Goal: Find specific page/section: Find specific page/section

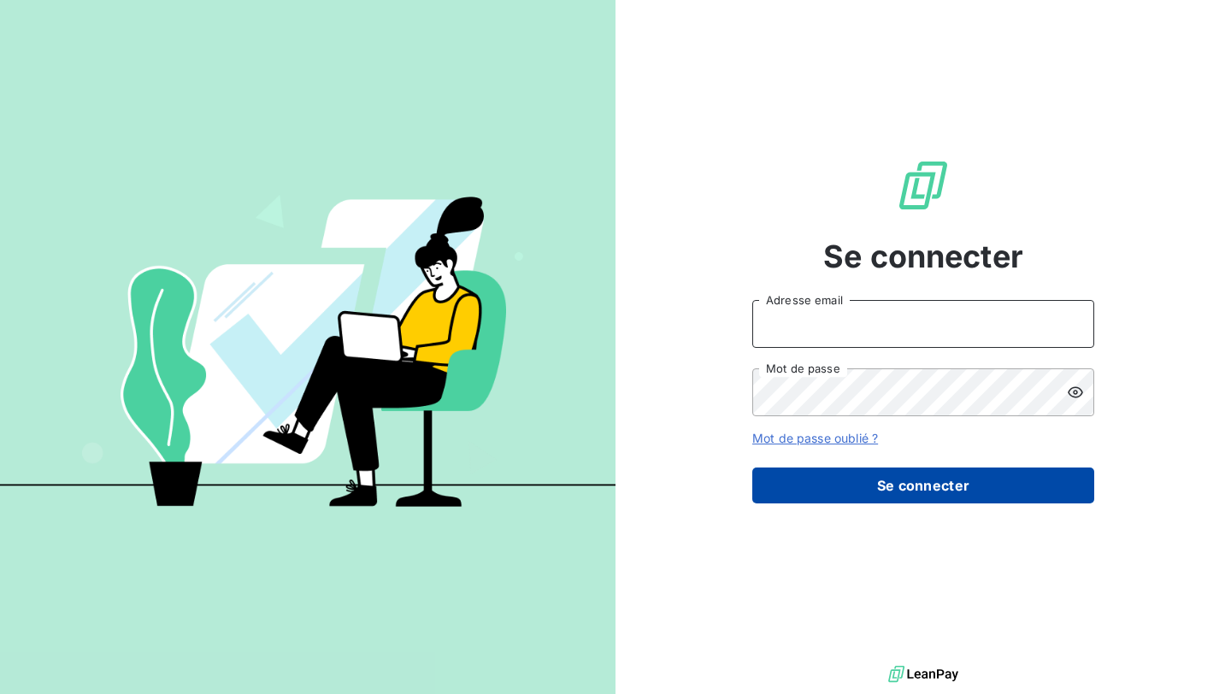
type input "[EMAIL_ADDRESS][DOMAIN_NAME]"
click at [844, 483] on button "Se connecter" at bounding box center [923, 486] width 342 height 36
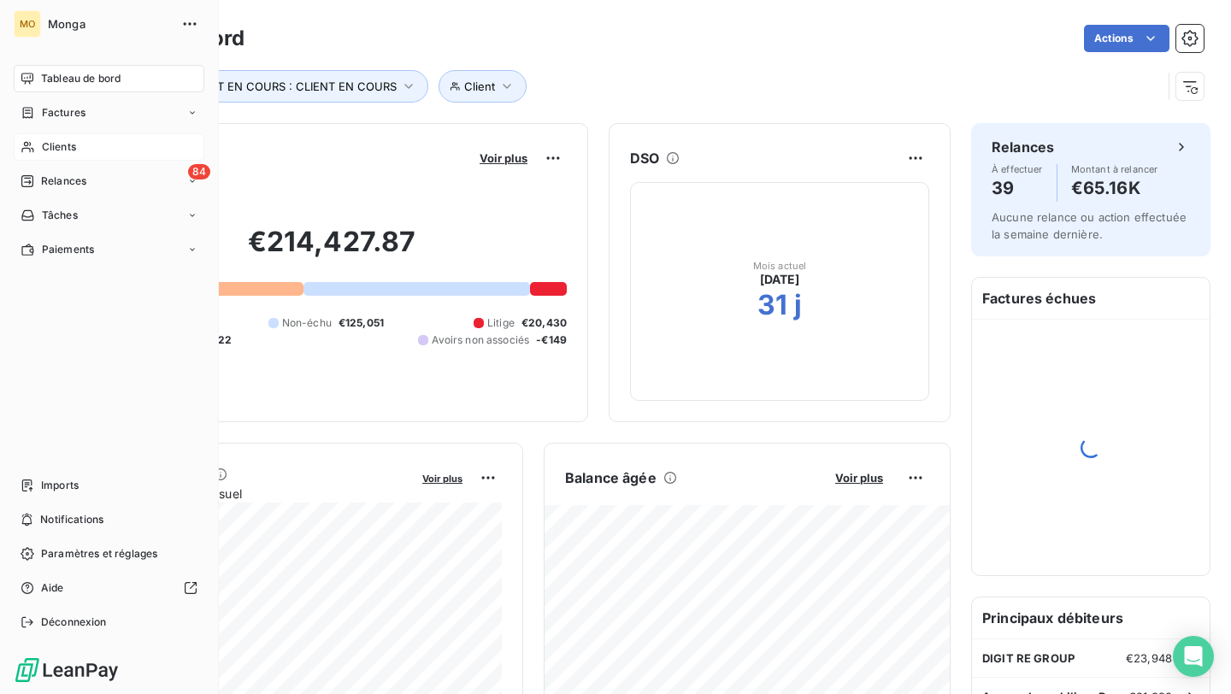
click at [34, 148] on icon at bounding box center [28, 147] width 15 height 14
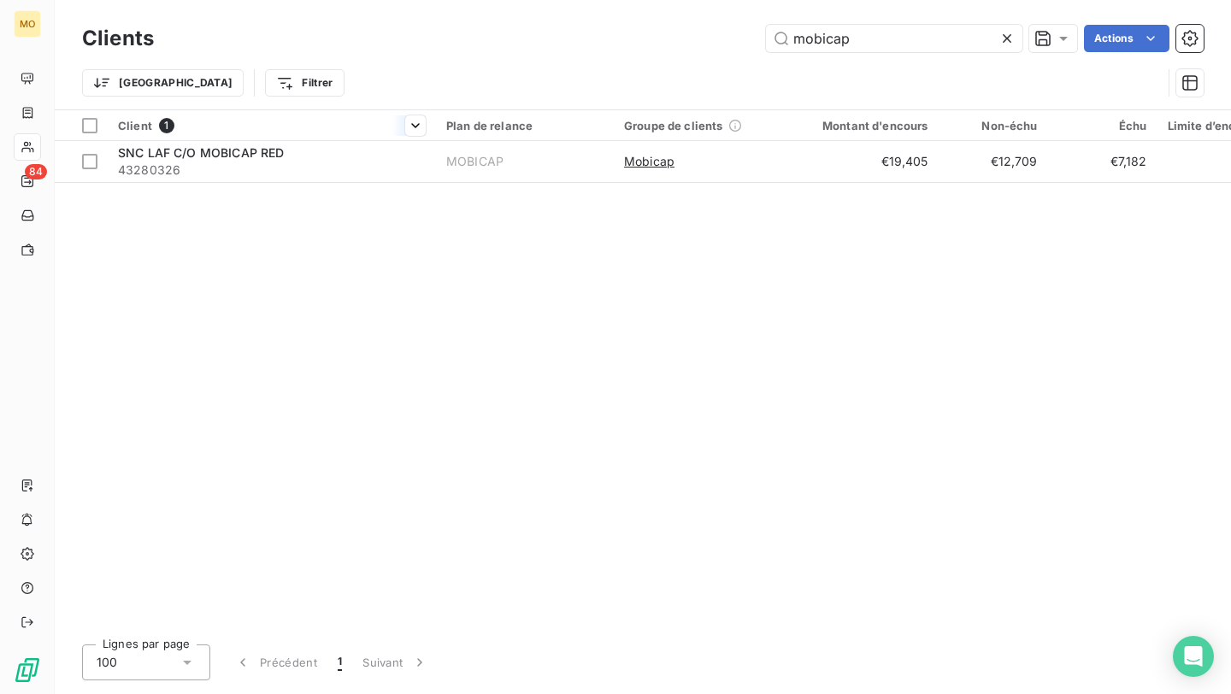
type input "mobicap"
click at [347, 140] on div at bounding box center [272, 140] width 328 height 1
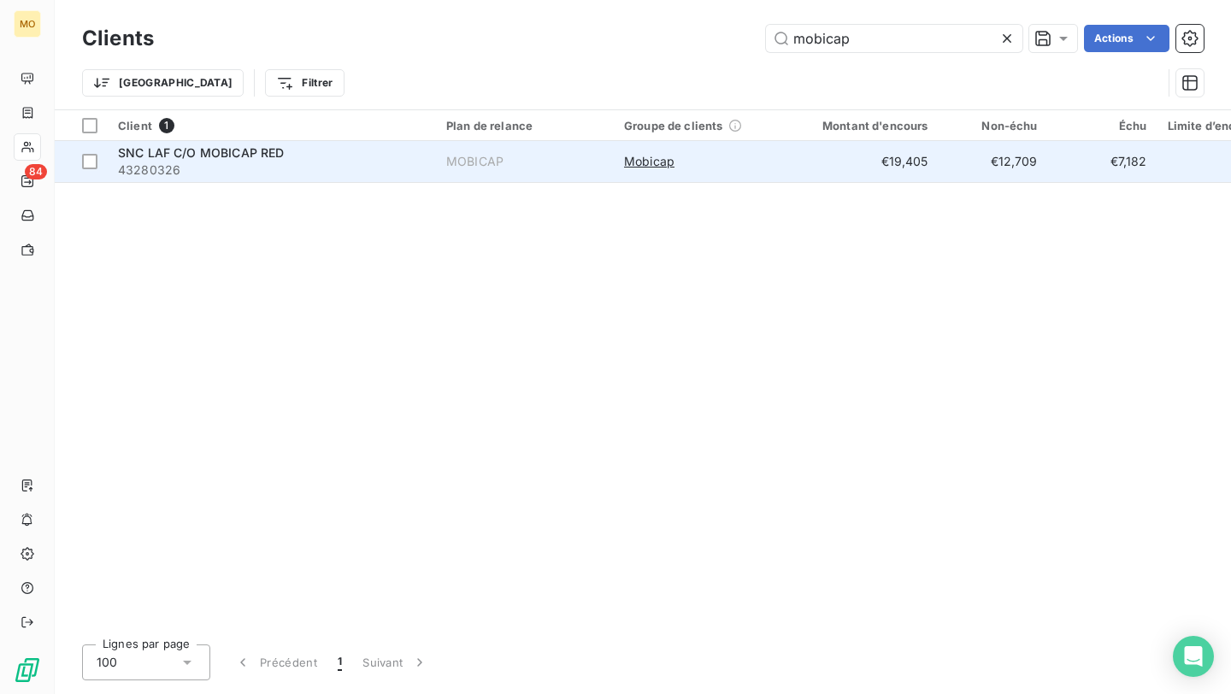
click at [350, 162] on span "43280326" at bounding box center [272, 170] width 308 height 17
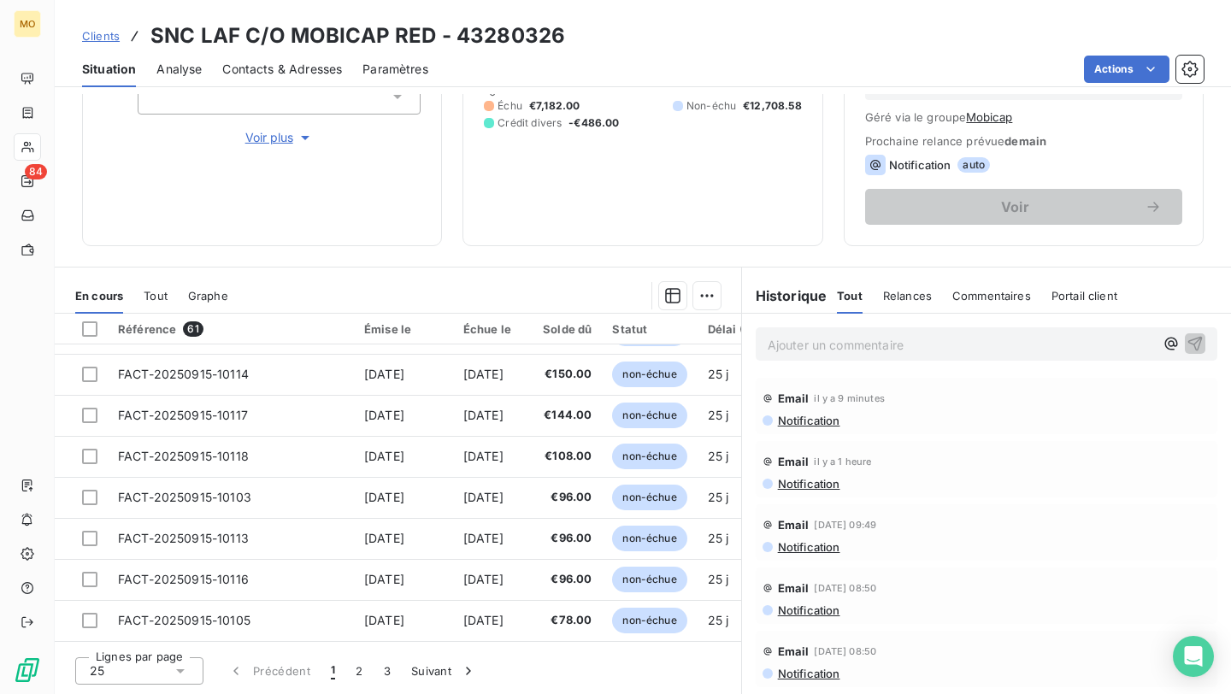
scroll to position [687, 0]
click at [359, 674] on button "2" at bounding box center [358, 671] width 27 height 36
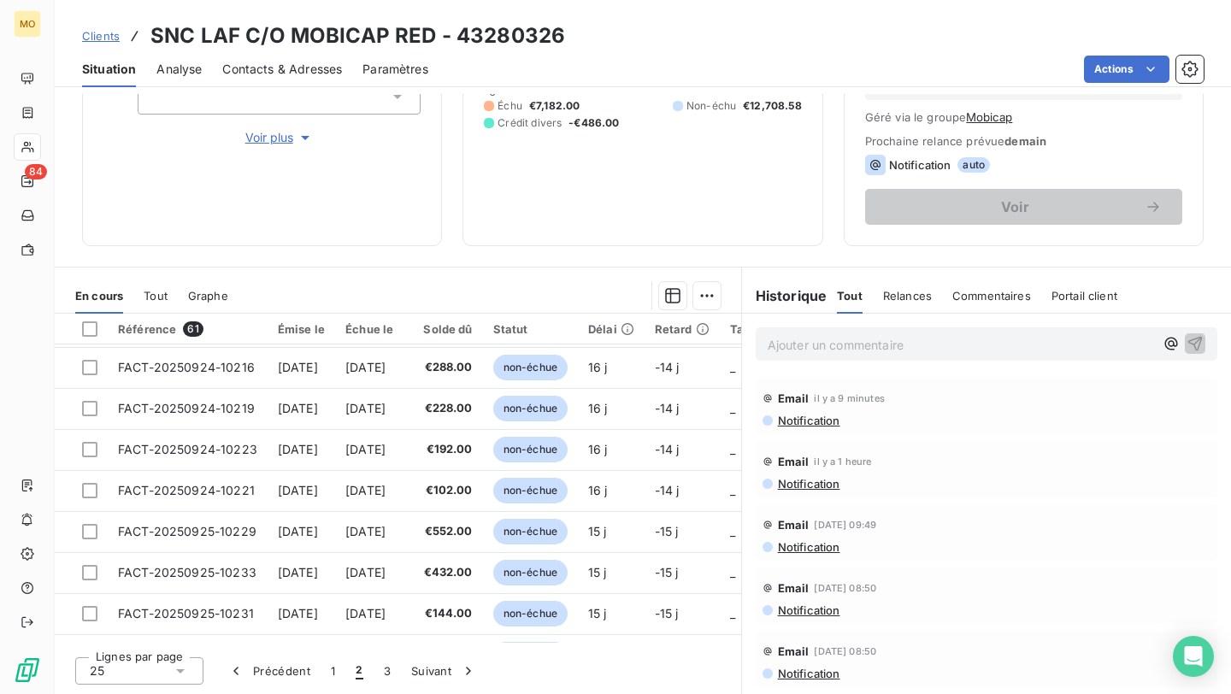
scroll to position [412, 0]
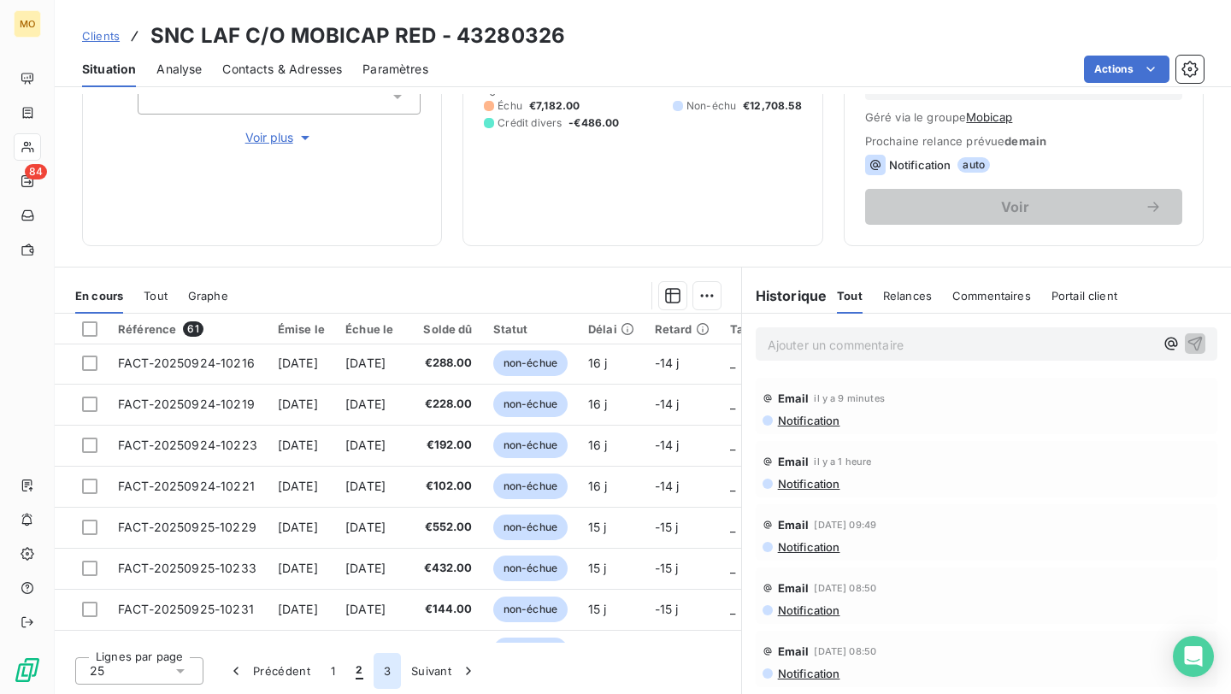
click at [387, 660] on button "3" at bounding box center [387, 671] width 27 height 36
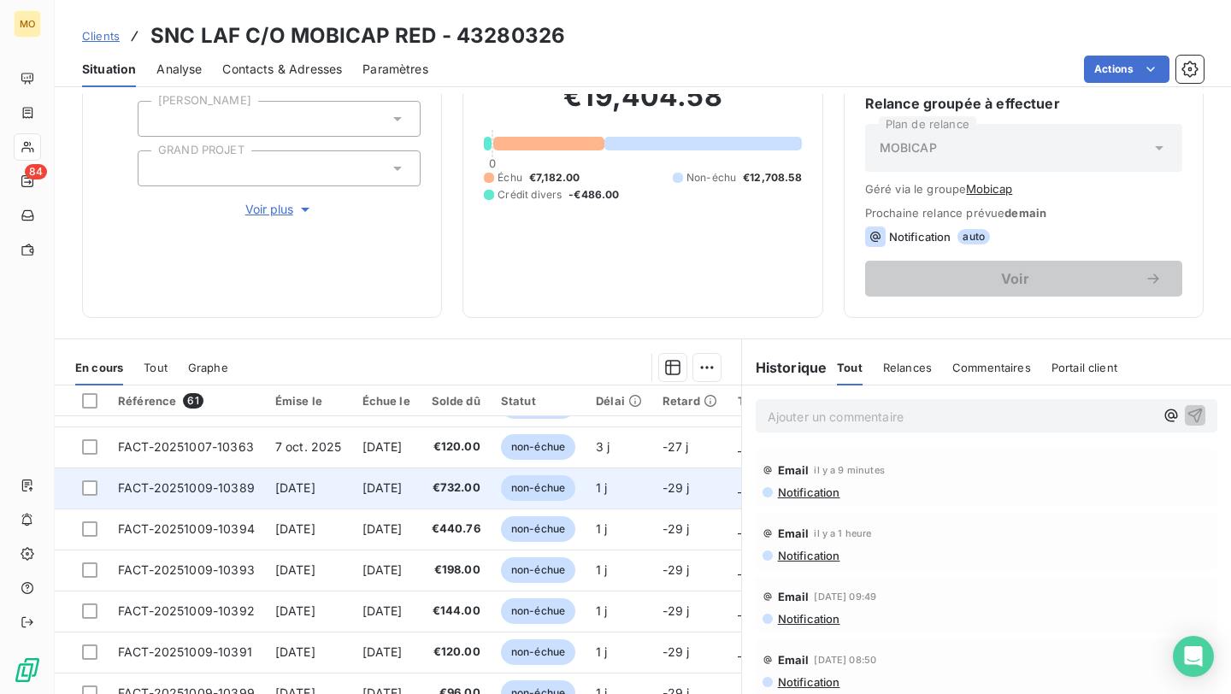
scroll to position [232, 0]
